Goal: Download file/media

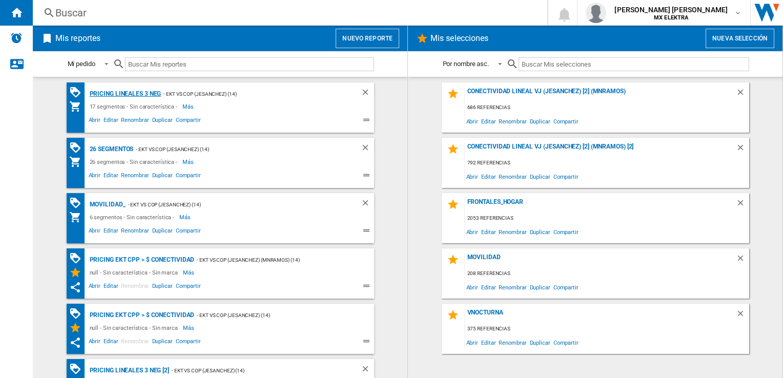
click at [121, 93] on div "Pricing lineales 3 neg" at bounding box center [124, 94] width 74 height 13
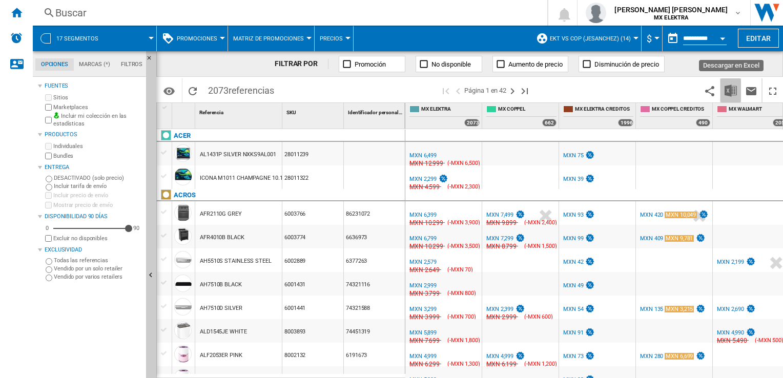
click at [725, 89] on img "Descargar en Excel" at bounding box center [730, 91] width 12 height 12
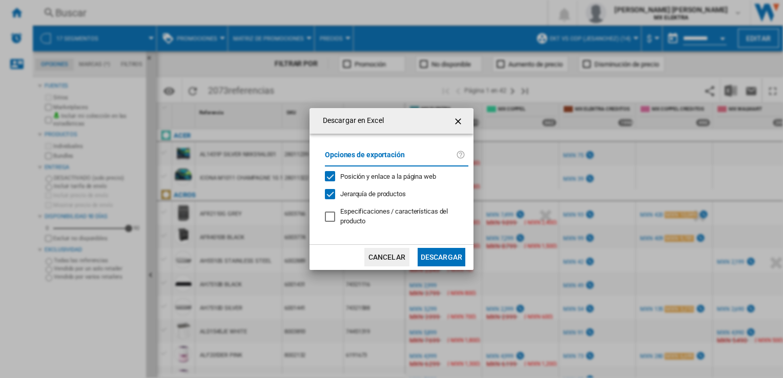
click at [453, 253] on button "Descargar" at bounding box center [442, 257] width 48 height 18
